Goal: Task Accomplishment & Management: Manage account settings

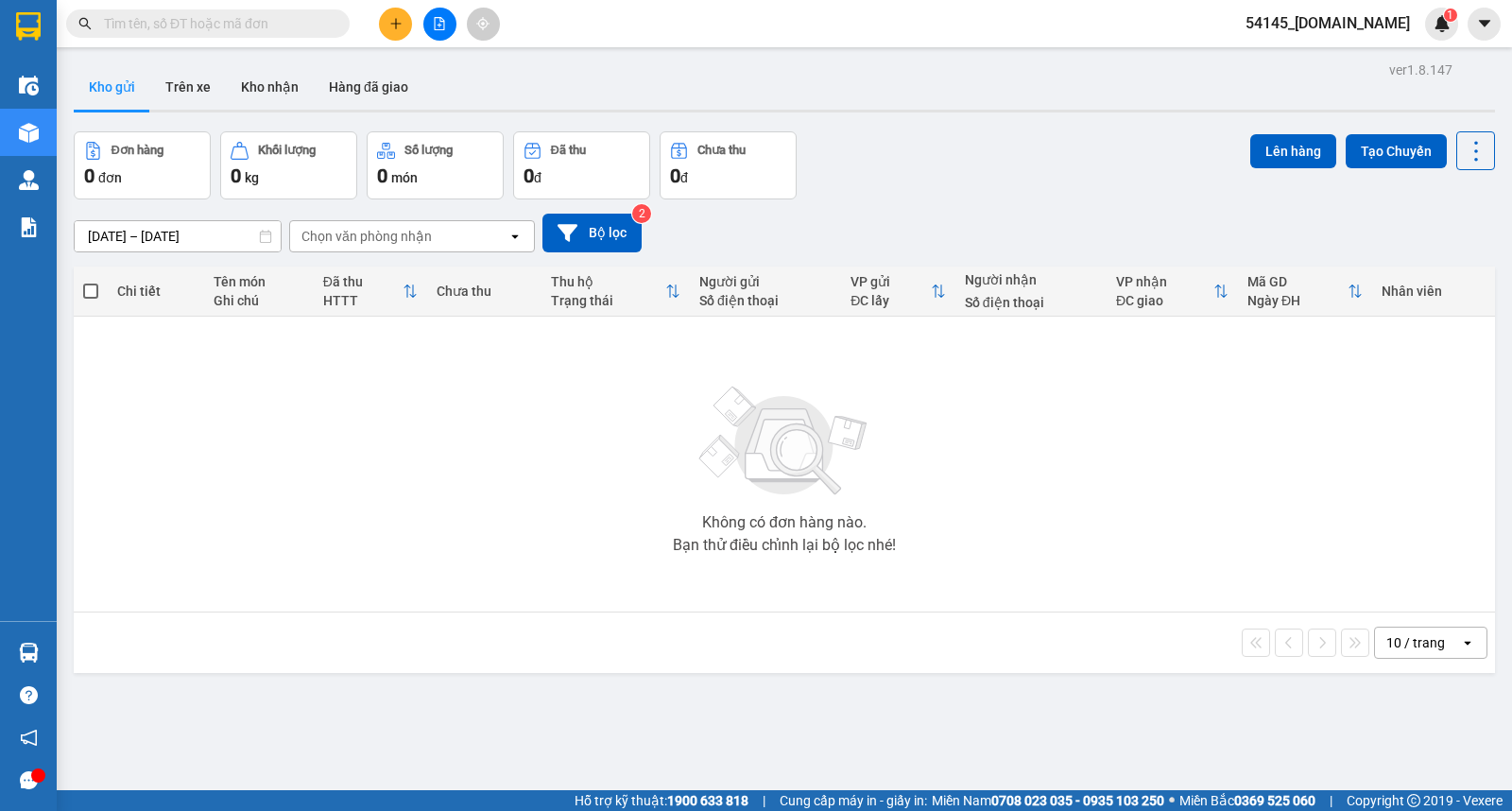
click at [1323, 24] on span "54145_manhmg.got" at bounding box center [1327, 23] width 195 height 24
click at [1334, 63] on span "Đăng xuất" at bounding box center [1350, 58] width 126 height 21
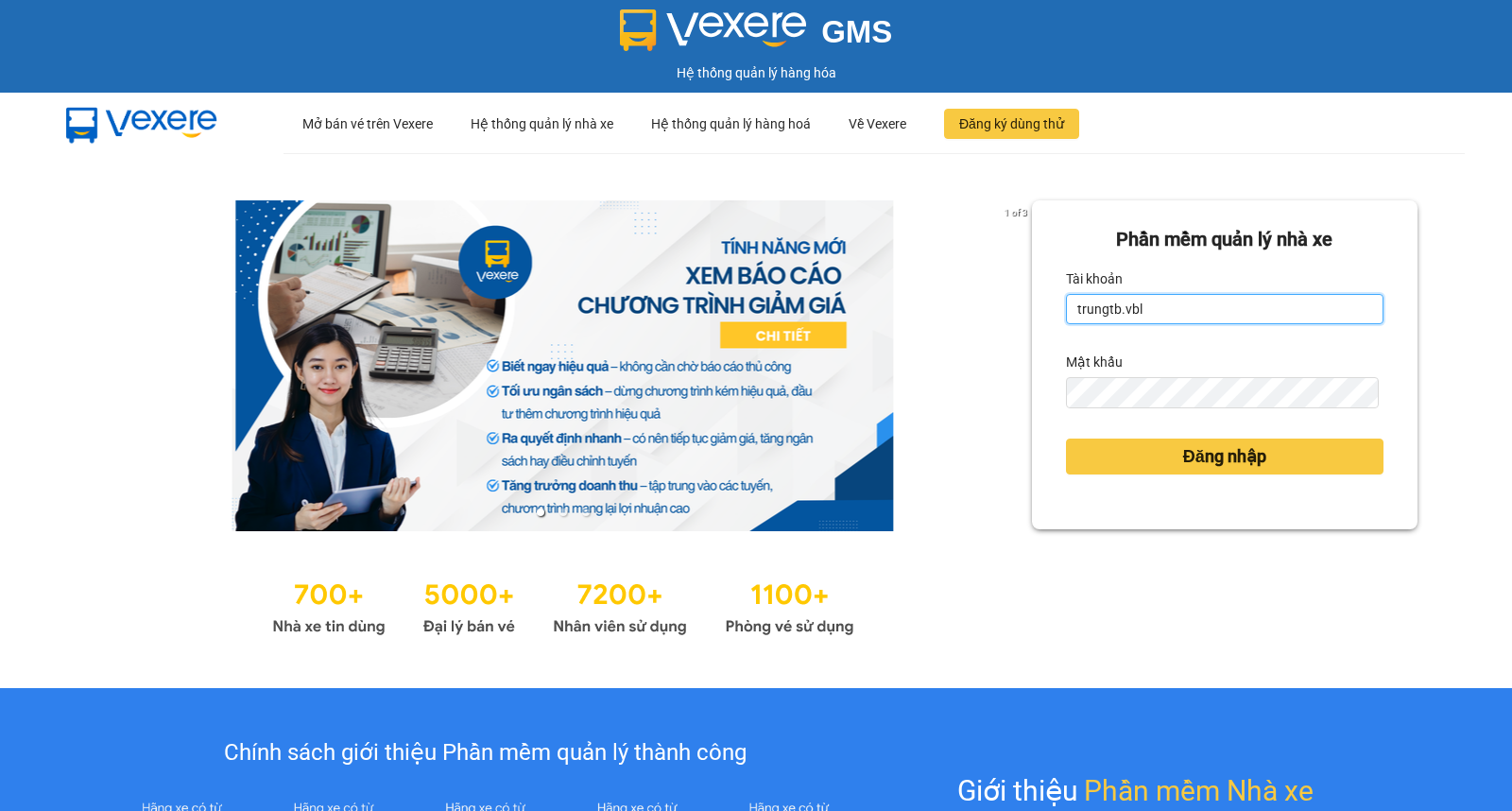
drag, startPoint x: 1196, startPoint y: 305, endPoint x: 1040, endPoint y: 307, distance: 156.0
click at [1040, 307] on div "Phần mềm quản lý nhà xe Tài khoản trungtb.vbl Mật khẩu Đăng nhập" at bounding box center [1224, 365] width 386 height 328
type input "lnhan.got"
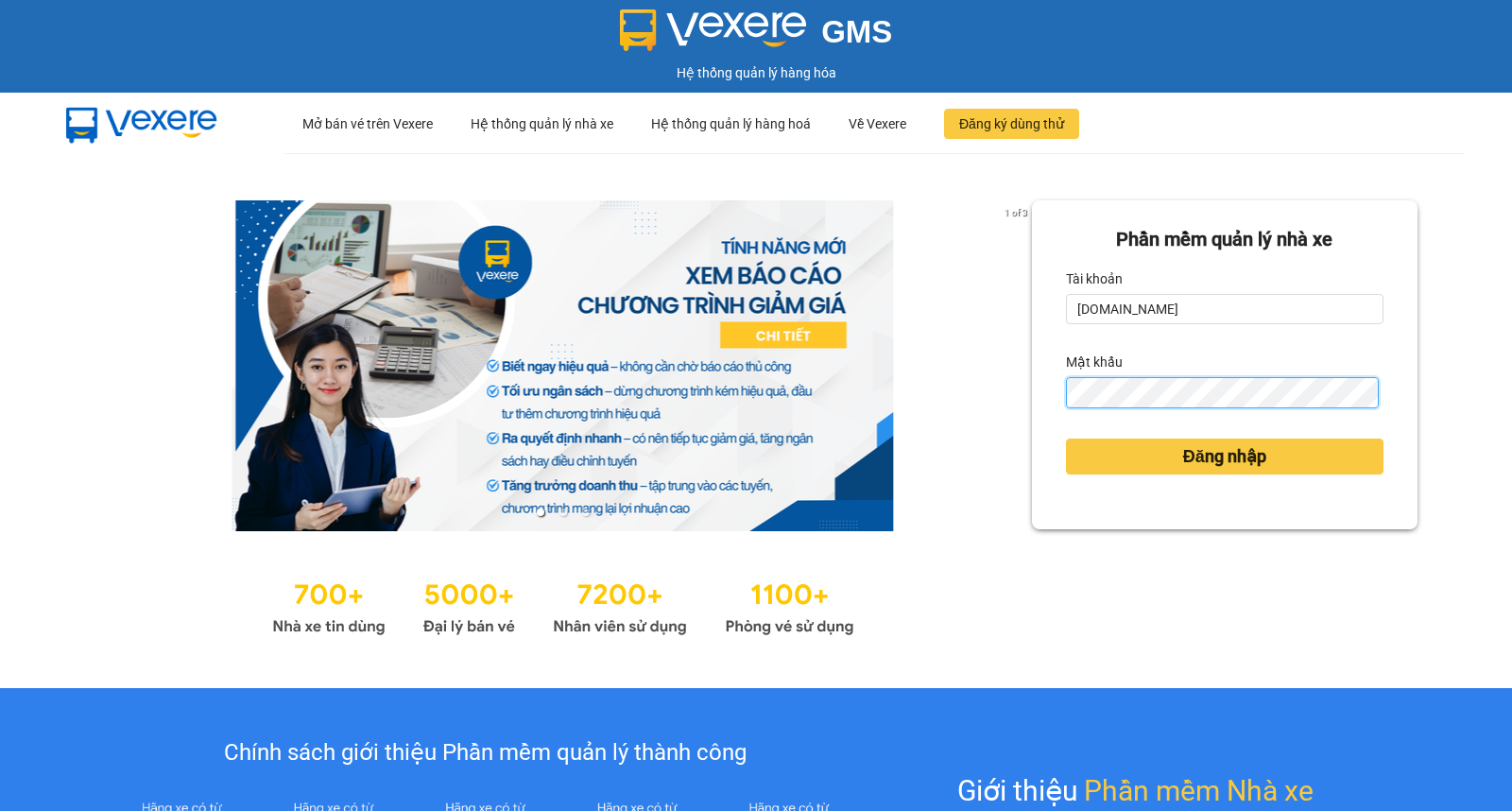
click at [1046, 395] on div "Phần mềm quản lý nhà xe Tài khoản lnhan.got Mật khẩu Đăng nhập" at bounding box center [1224, 365] width 386 height 328
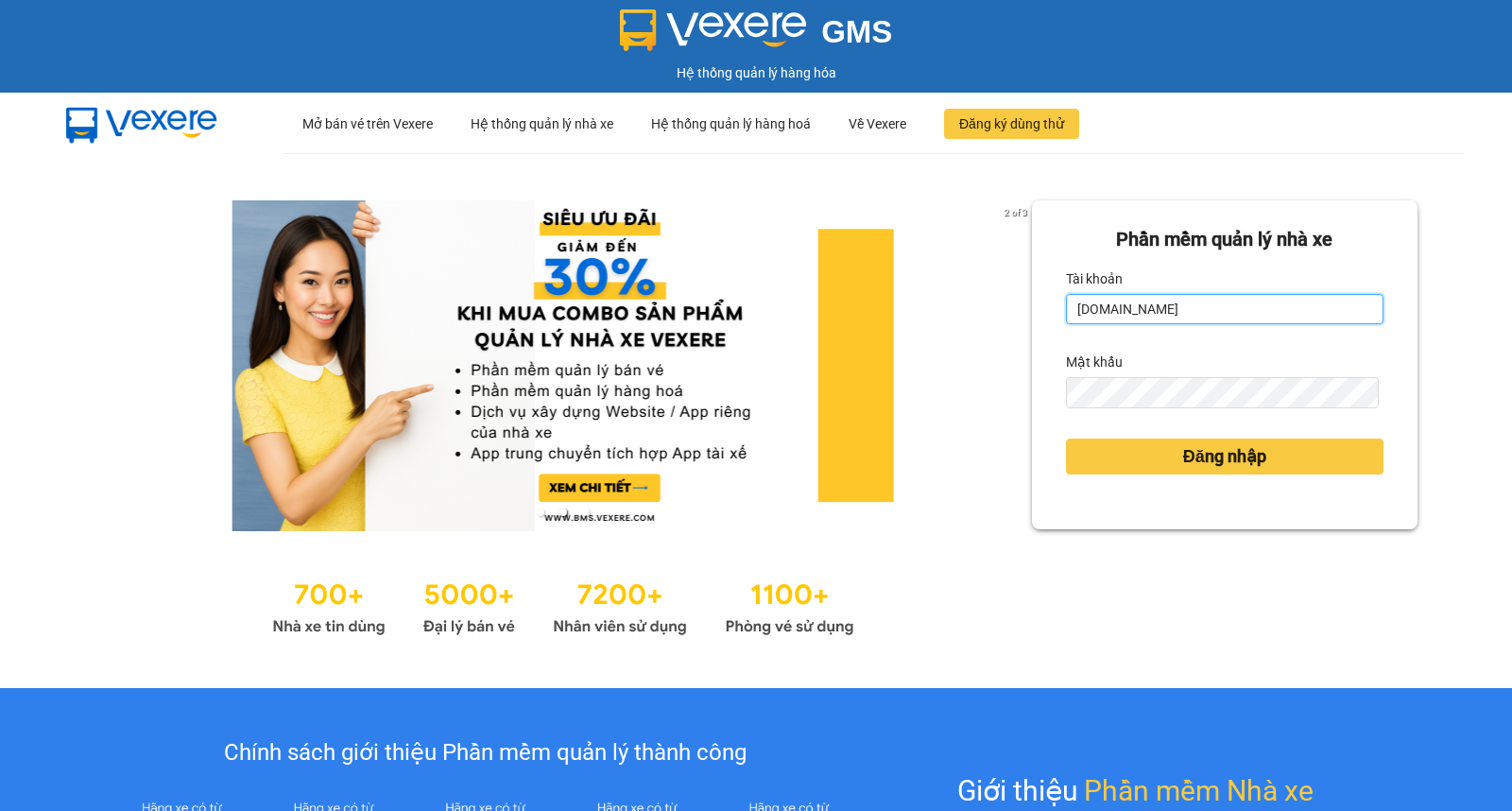
click at [1257, 307] on input "lnhan.got" at bounding box center [1224, 309] width 317 height 31
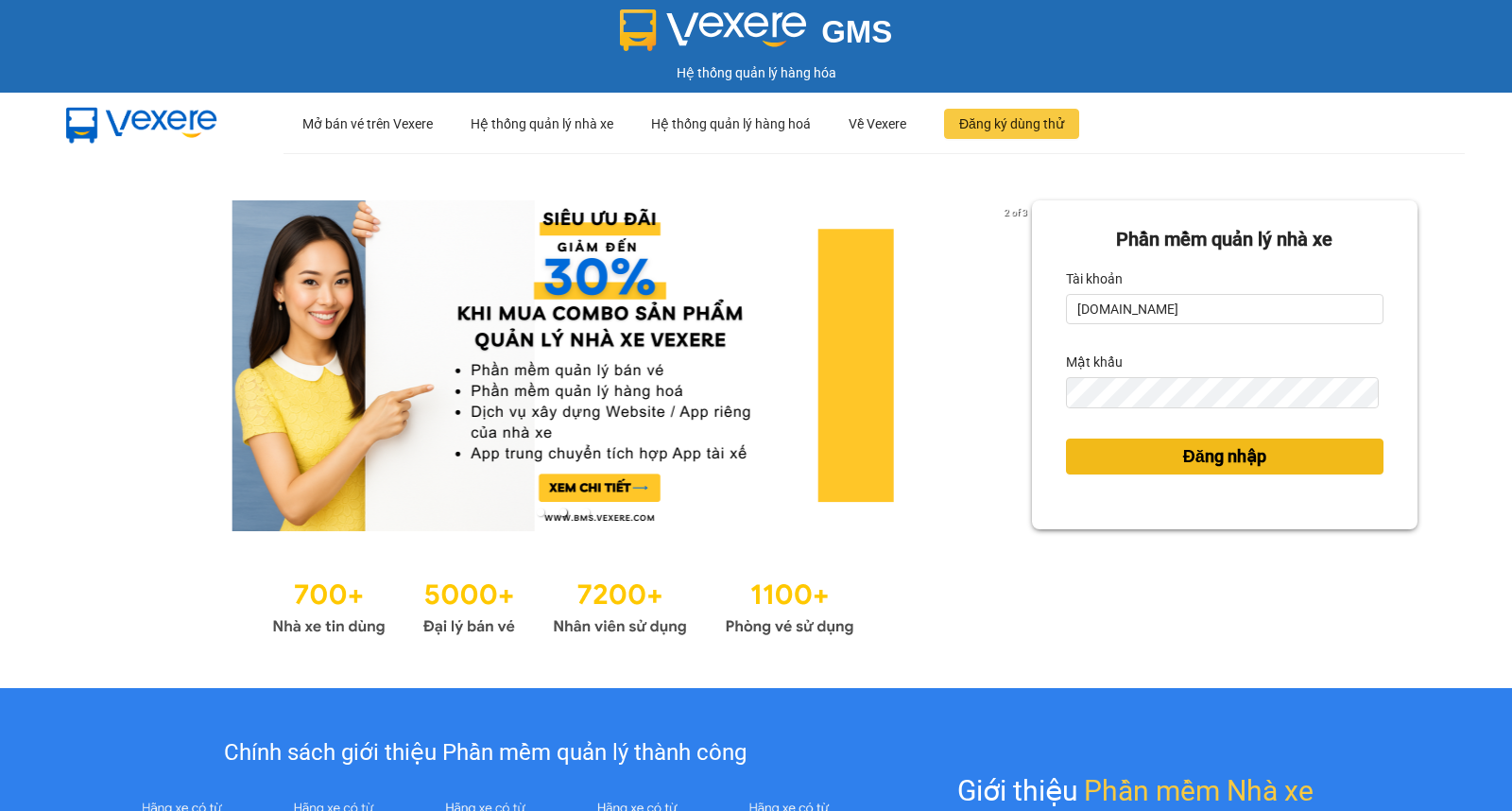
click at [1233, 464] on span "Đăng nhập" at bounding box center [1224, 456] width 83 height 27
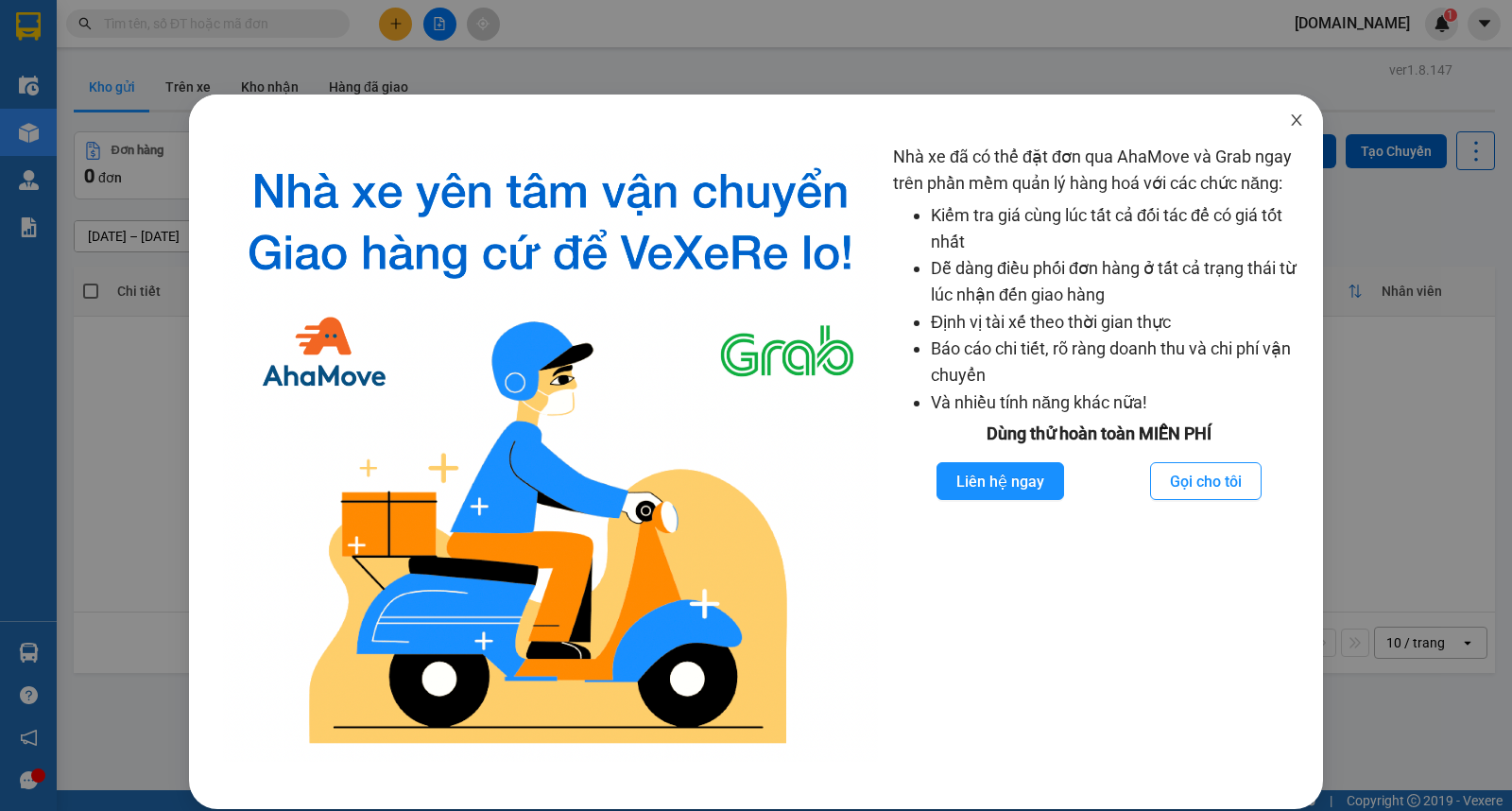
click at [1290, 117] on icon "close" at bounding box center [1295, 120] width 11 height 11
